Goal: Check status: Check status

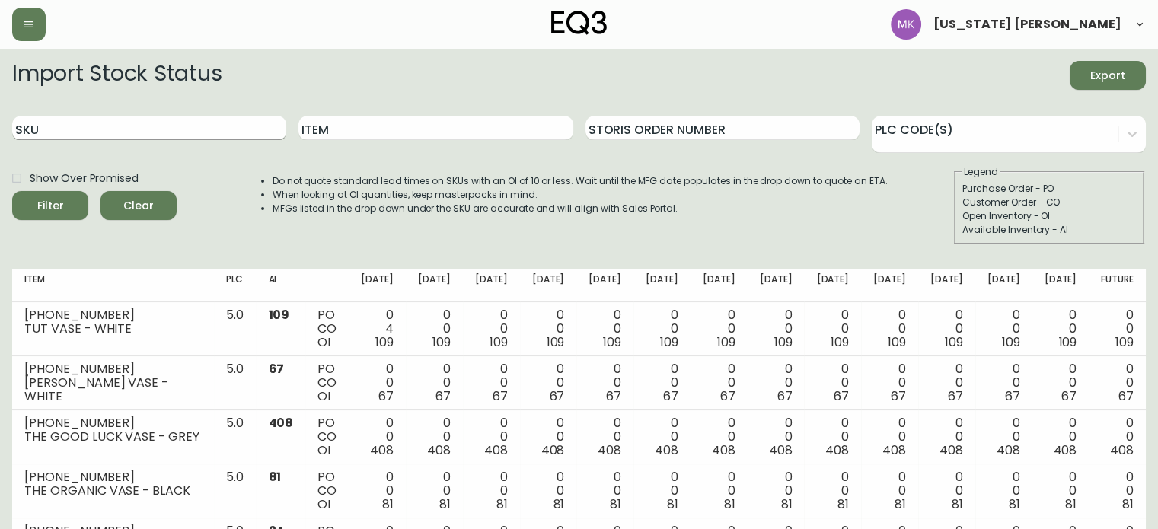
click at [82, 130] on input "SKU" at bounding box center [149, 128] width 274 height 24
paste input "[PHONE_NUMBER]"
click at [12, 191] on button "Filter" at bounding box center [50, 205] width 76 height 29
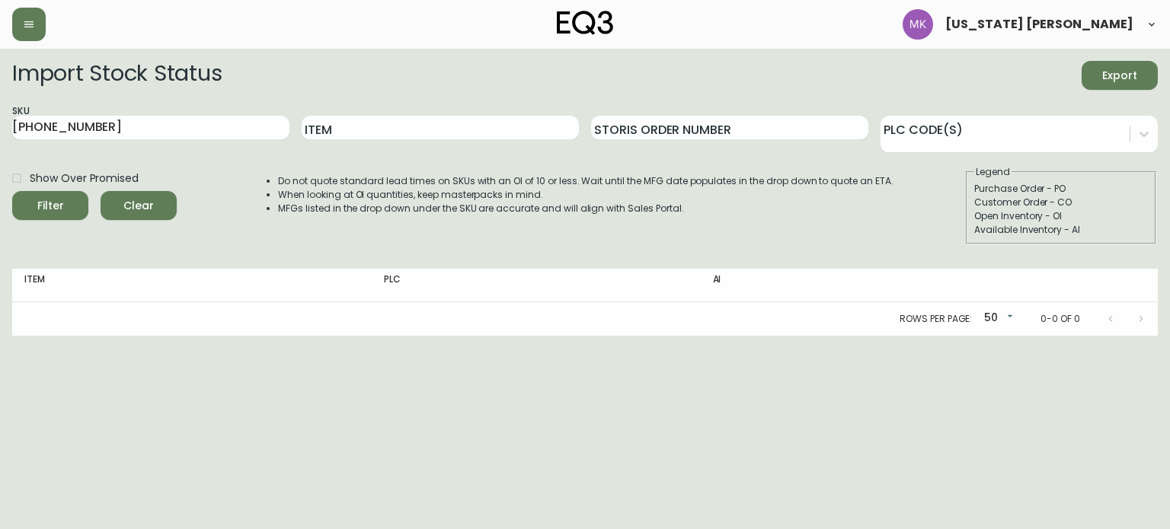
drag, startPoint x: 225, startPoint y: 201, endPoint x: 210, endPoint y: 187, distance: 21.0
click at [225, 200] on div "Show Over Promised Filter Clear Do not quote standard lead times on SKUs with a…" at bounding box center [584, 204] width 1145 height 79
drag, startPoint x: 115, startPoint y: 122, endPoint x: 0, endPoint y: 110, distance: 115.5
click at [0, 110] on main "Import Stock Status Export SKU [PHONE_NUMBER] Item Storis Order Number PLC Code…" at bounding box center [585, 192] width 1170 height 287
paste input "[PHONE_NUMBER]"
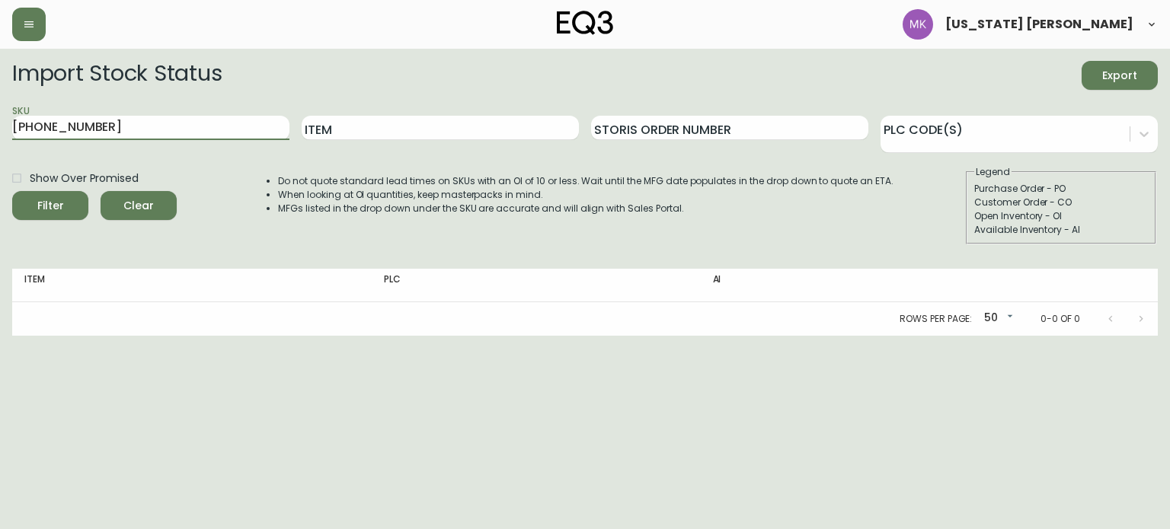
click at [12, 191] on button "Filter" at bounding box center [50, 205] width 76 height 29
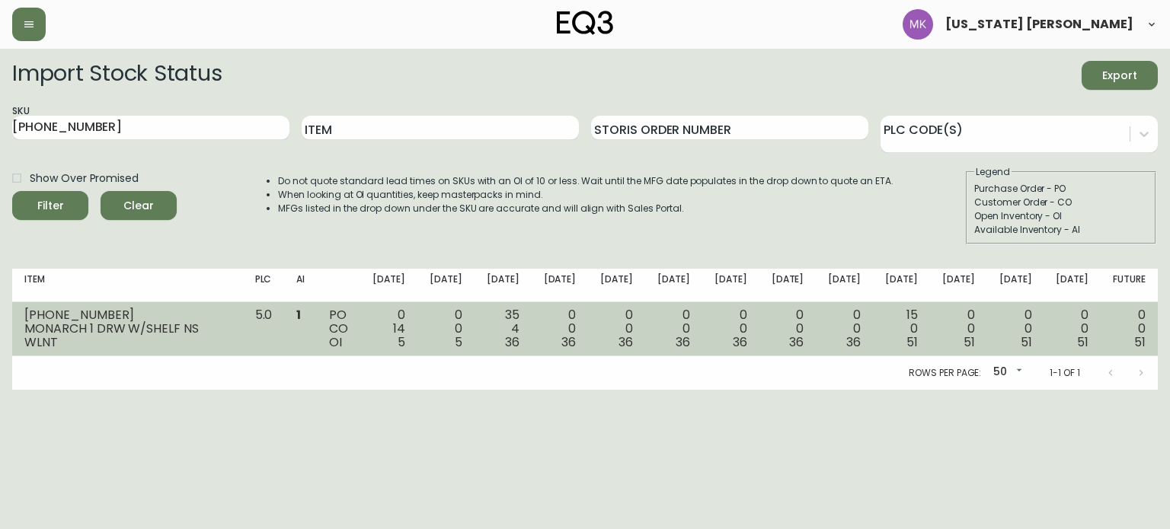
click at [432, 343] on td "0 0 5" at bounding box center [445, 329] width 57 height 54
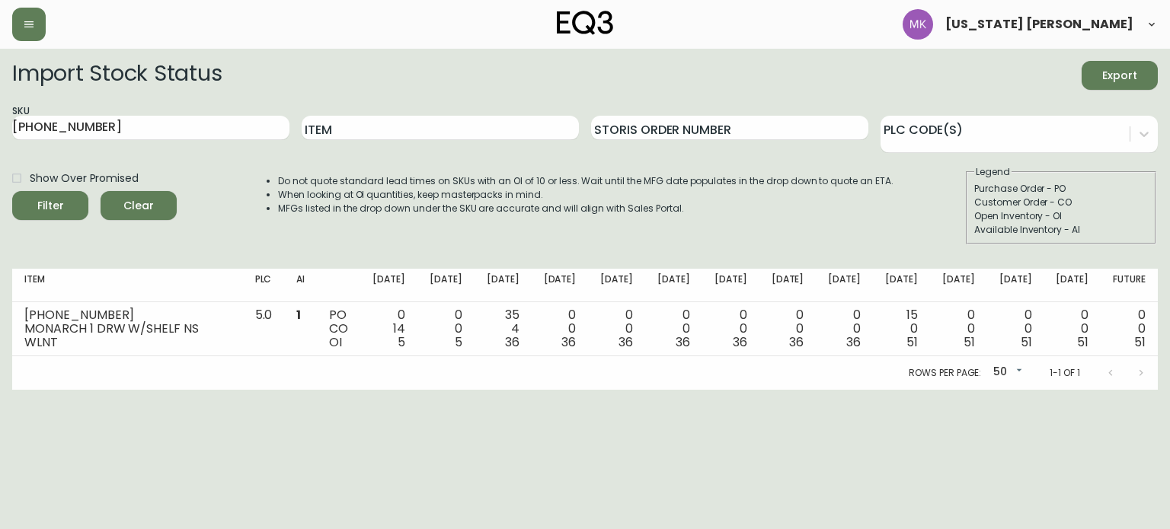
drag, startPoint x: 445, startPoint y: 414, endPoint x: 338, endPoint y: 214, distance: 226.9
click at [443, 390] on html "[US_STATE] [PERSON_NAME] Import Stock Status Export SKU [PHONE_NUMBER] Item Sto…" at bounding box center [585, 195] width 1170 height 390
drag, startPoint x: 78, startPoint y: 132, endPoint x: 0, endPoint y: 91, distance: 88.9
click at [0, 96] on main "Import Stock Status Export SKU [PHONE_NUMBER] Item Storis Order Number PLC Code…" at bounding box center [585, 219] width 1170 height 341
drag, startPoint x: 110, startPoint y: 128, endPoint x: 0, endPoint y: 113, distance: 110.7
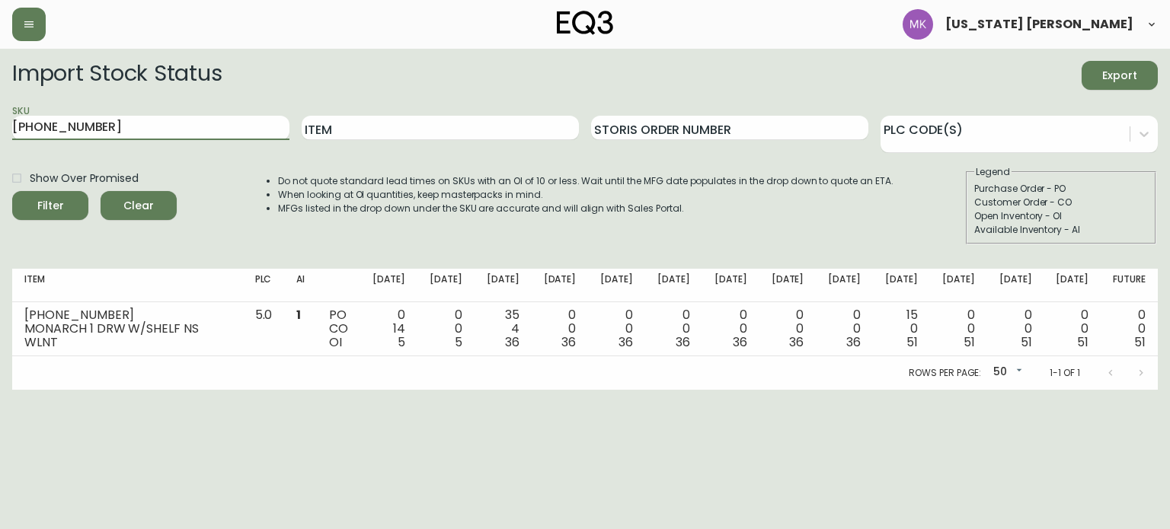
click at [0, 113] on main "Import Stock Status Export SKU [PHONE_NUMBER] Item Storis Order Number PLC Code…" at bounding box center [585, 219] width 1170 height 341
paste input "50"
type input "[PHONE_NUMBER]"
click at [12, 191] on button "Filter" at bounding box center [50, 205] width 76 height 29
click at [630, 390] on html "[US_STATE] [PERSON_NAME] Import Stock Status Export SKU [PHONE_NUMBER] Item Sto…" at bounding box center [585, 195] width 1170 height 390
